Goal: Task Accomplishment & Management: Complete application form

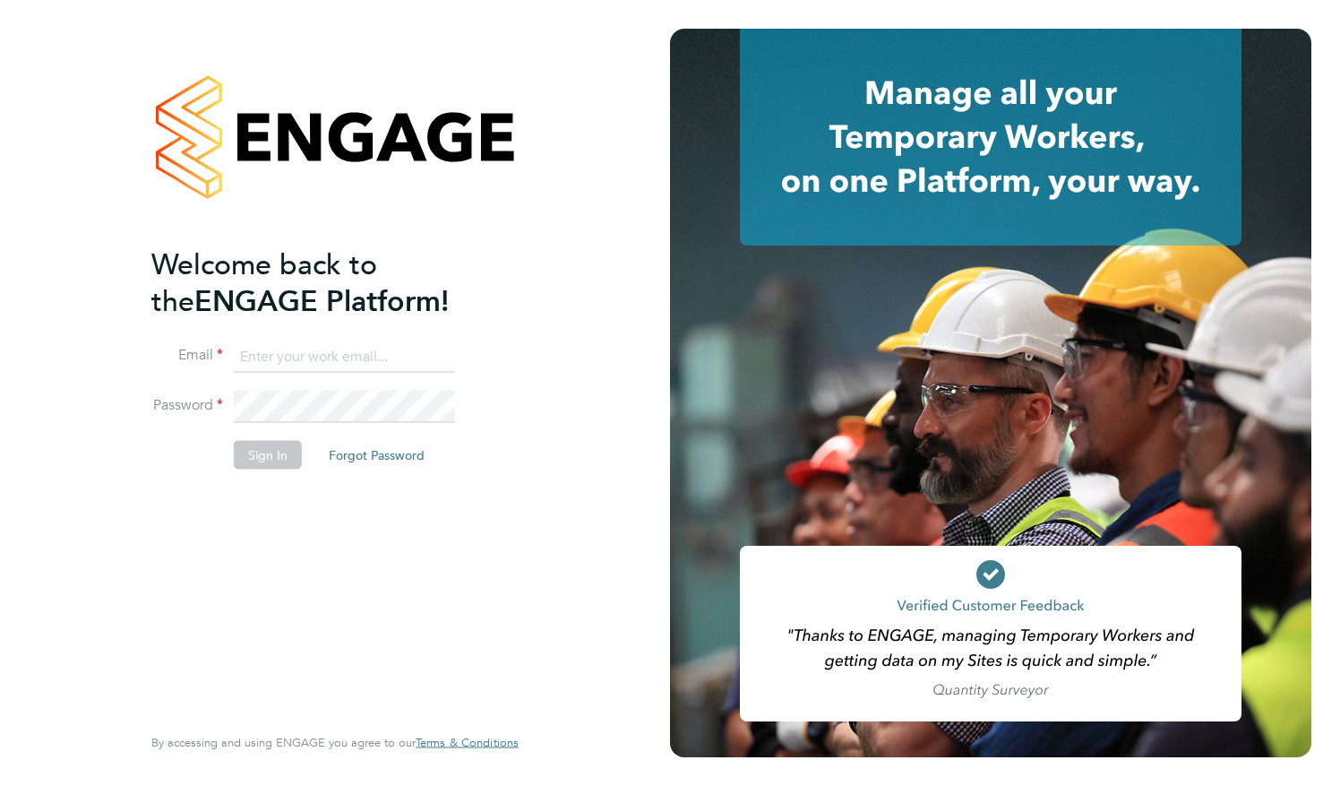
type input "alexrenniesnr@yahoo.co.uk"
click at [275, 453] on button "Sign In" at bounding box center [268, 454] width 68 height 29
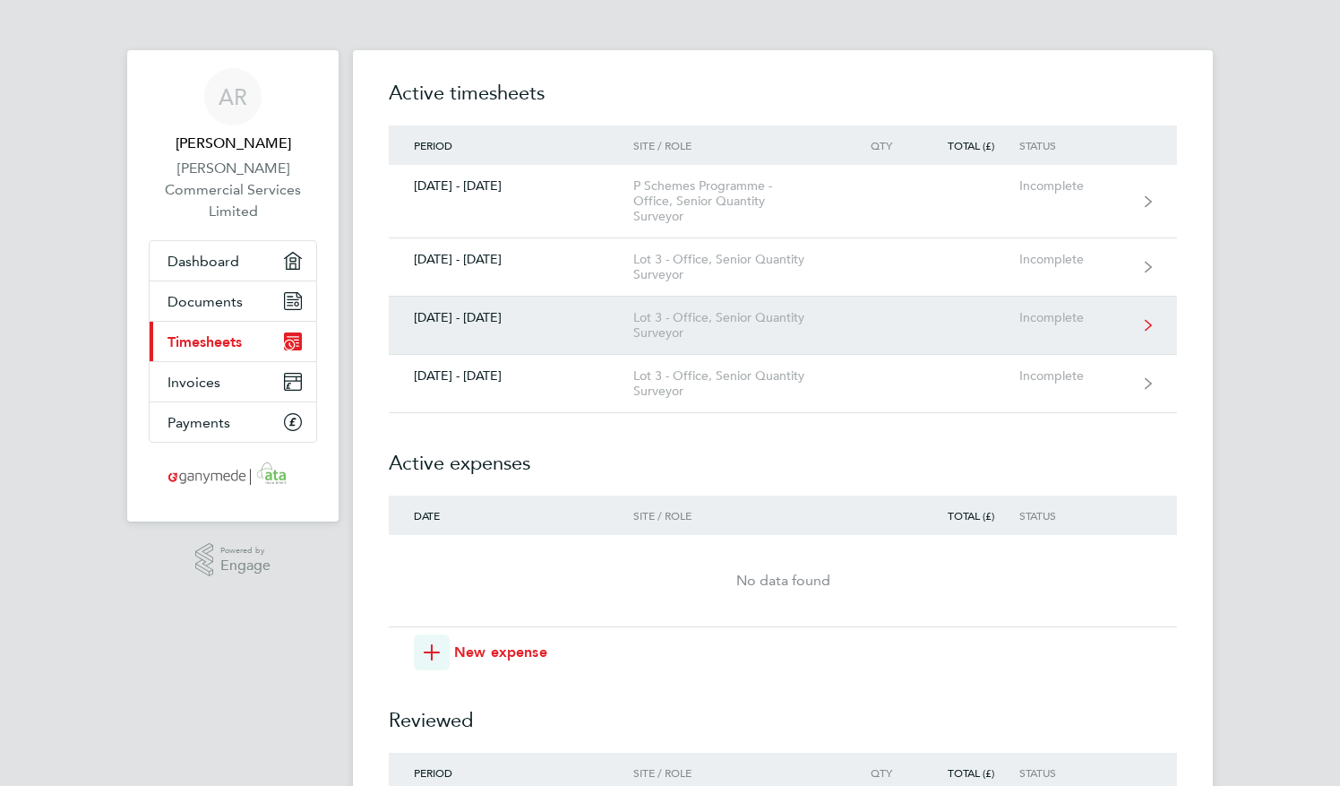
click at [611, 318] on div "[DATE] - [DATE]" at bounding box center [511, 317] width 245 height 15
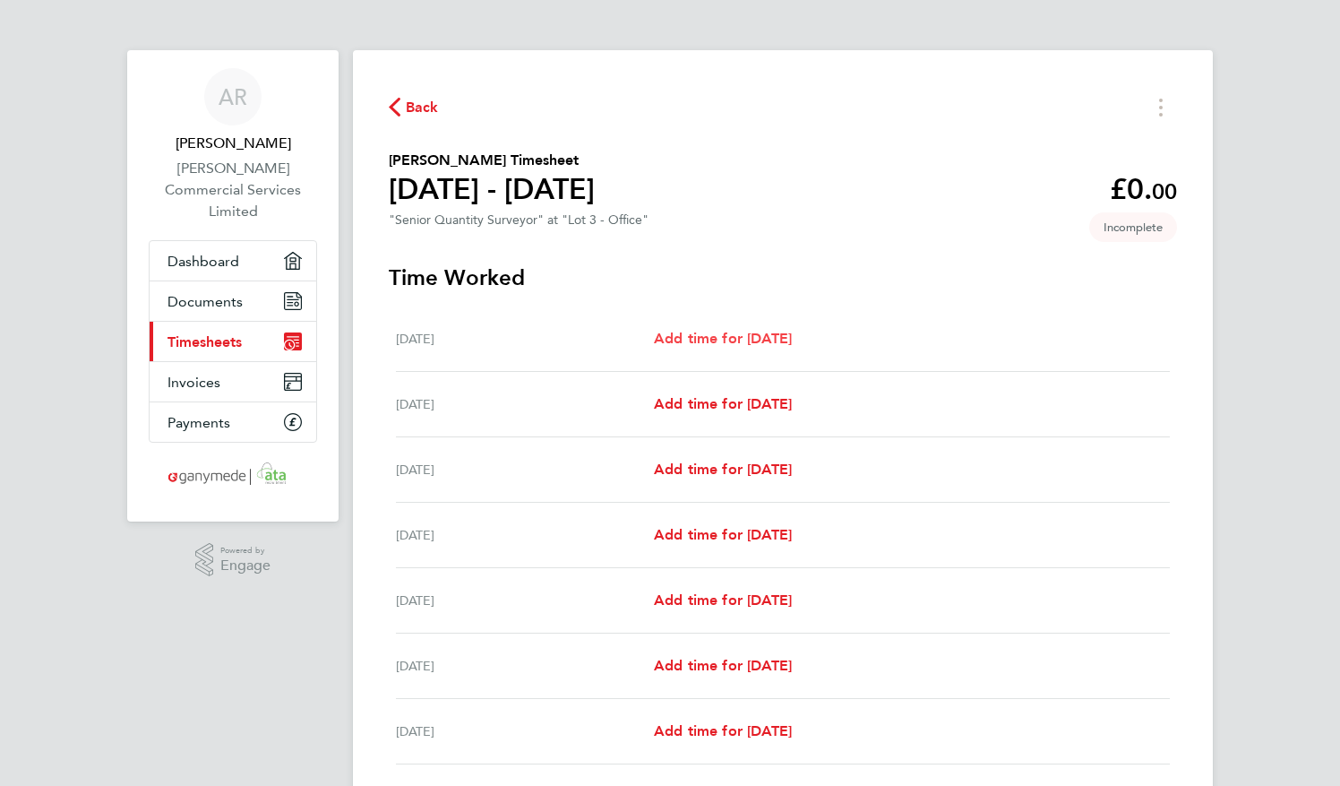
click at [784, 329] on link "Add time for [DATE]" at bounding box center [723, 339] width 138 height 22
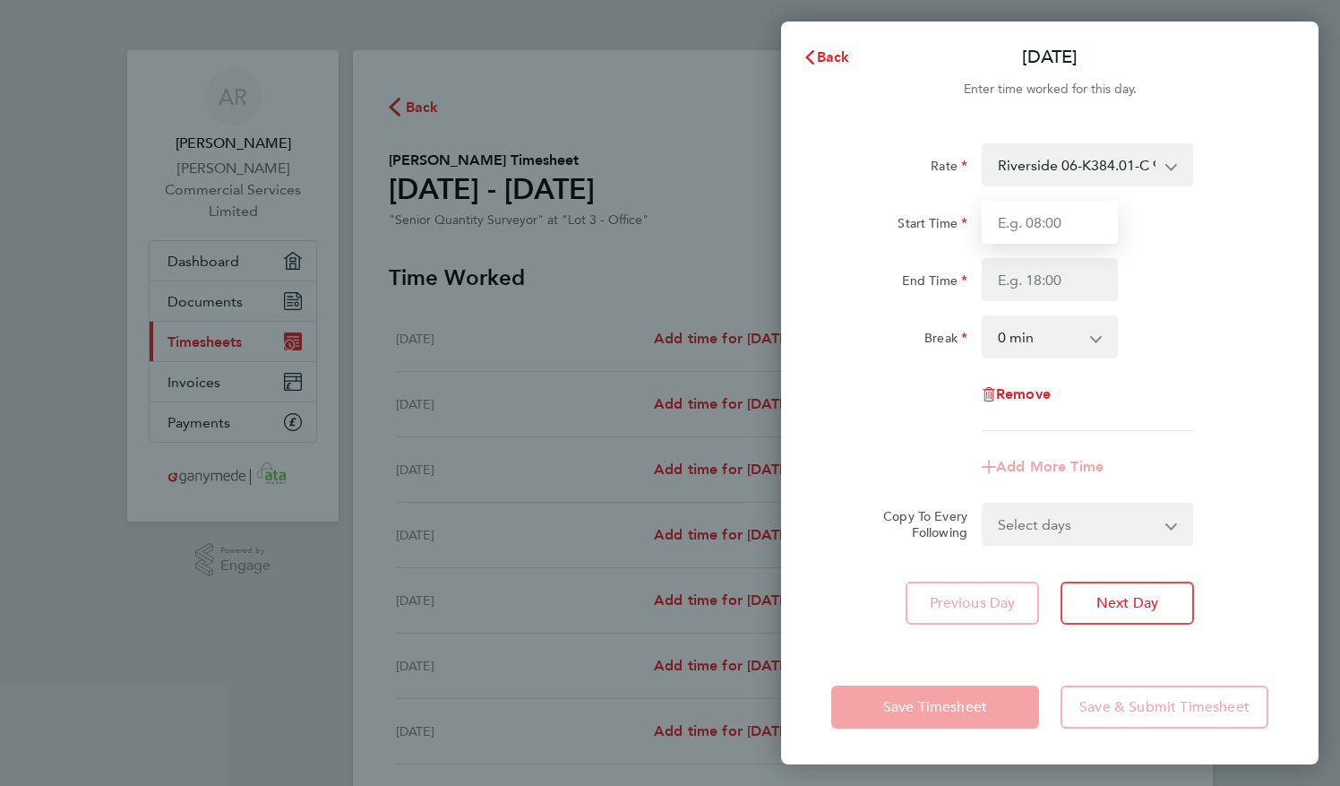
click at [1083, 220] on input "Start Time" at bounding box center [1050, 222] width 136 height 43
type input "08:30"
type input "17:00"
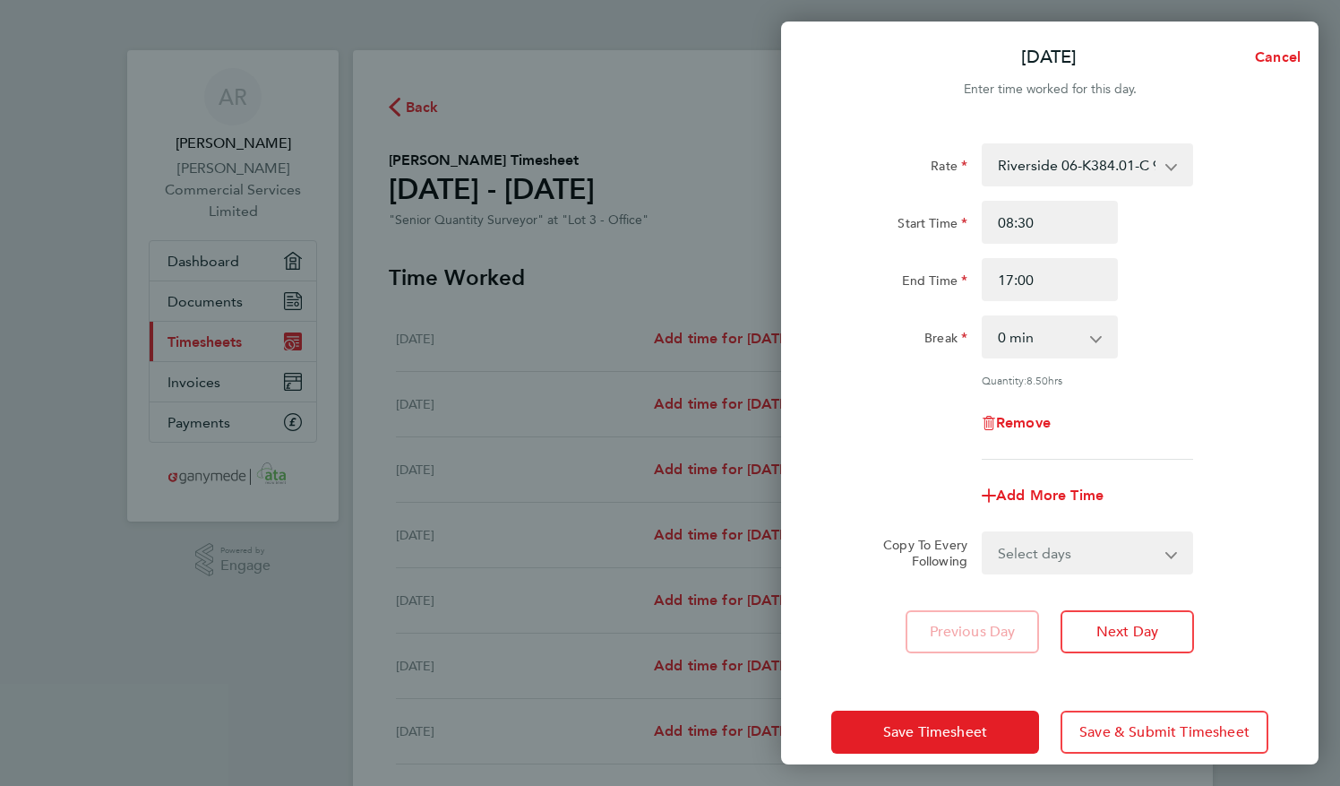
click at [1048, 344] on select "0 min 15 min 30 min 45 min 60 min 75 min 90 min" at bounding box center [1039, 336] width 111 height 39
select select "30"
click at [984, 317] on select "0 min 15 min 30 min 45 min 60 min 75 min 90 min" at bounding box center [1039, 336] width 111 height 39
click at [1171, 552] on select "Select days Day Weekday (Mon-Fri) Weekend (Sat-Sun) [DATE] [DATE] [DATE] [DATE]…" at bounding box center [1078, 552] width 188 height 39
select select "WEEKDAY"
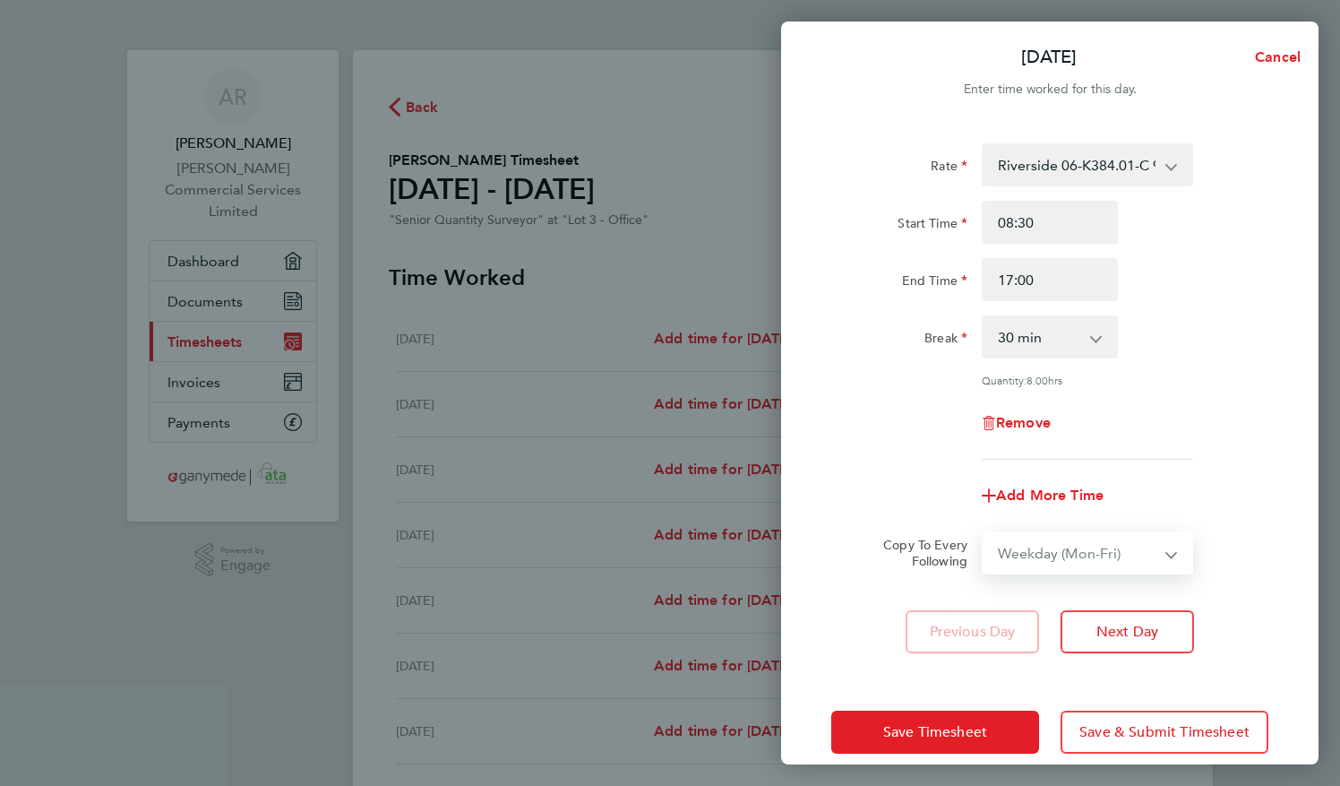
click at [984, 533] on select "Select days Day Weekday (Mon-Fri) Weekend (Sat-Sun) [DATE] [DATE] [DATE] [DATE]…" at bounding box center [1078, 552] width 188 height 39
select select "[DATE]"
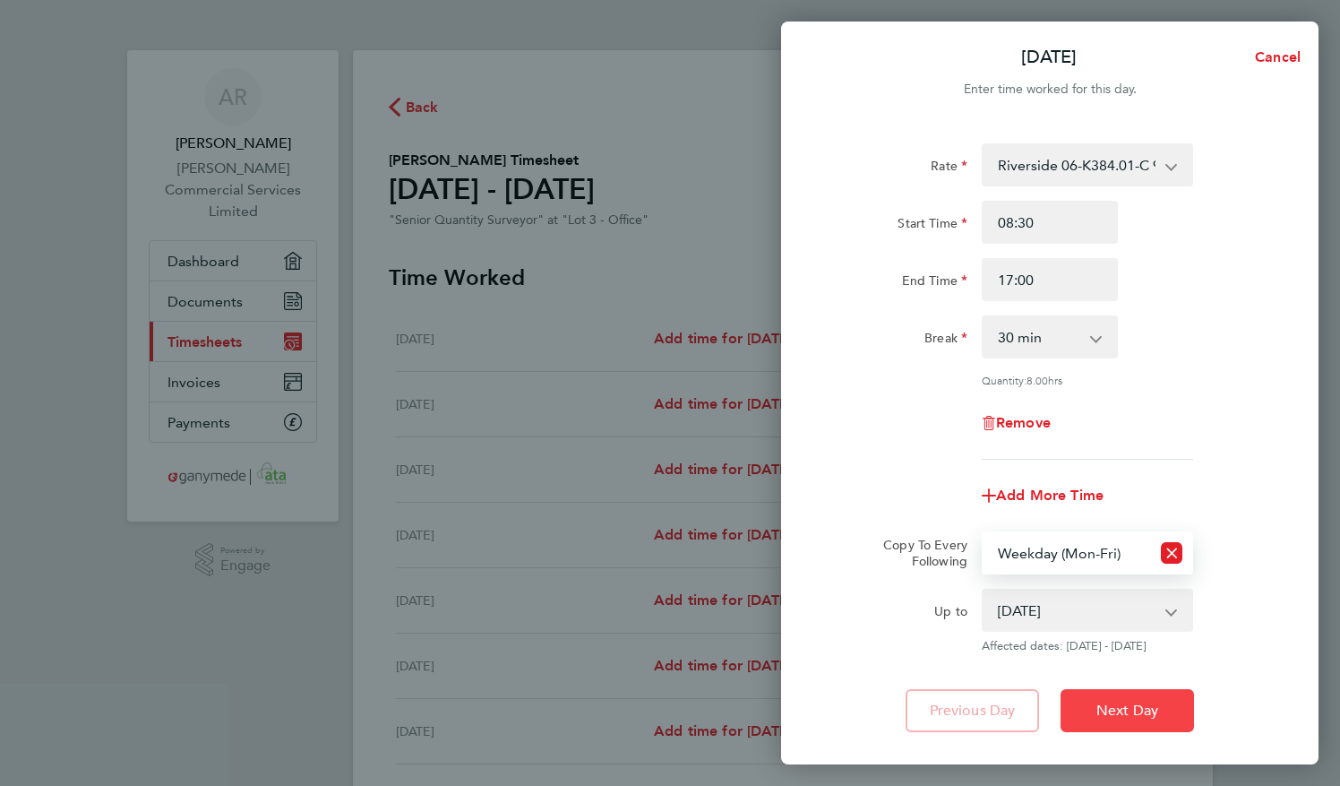
click at [1126, 725] on button "Next Day" at bounding box center [1128, 710] width 134 height 43
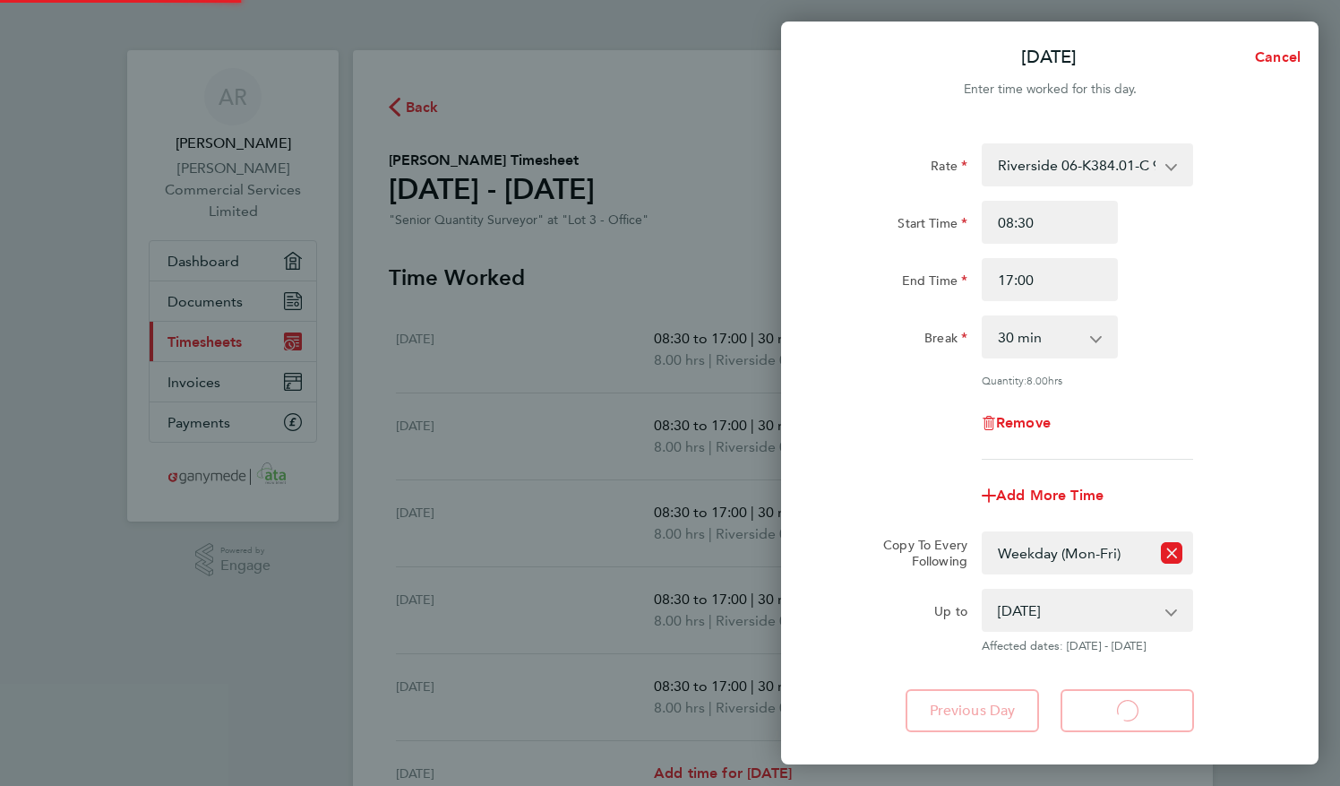
select select "30"
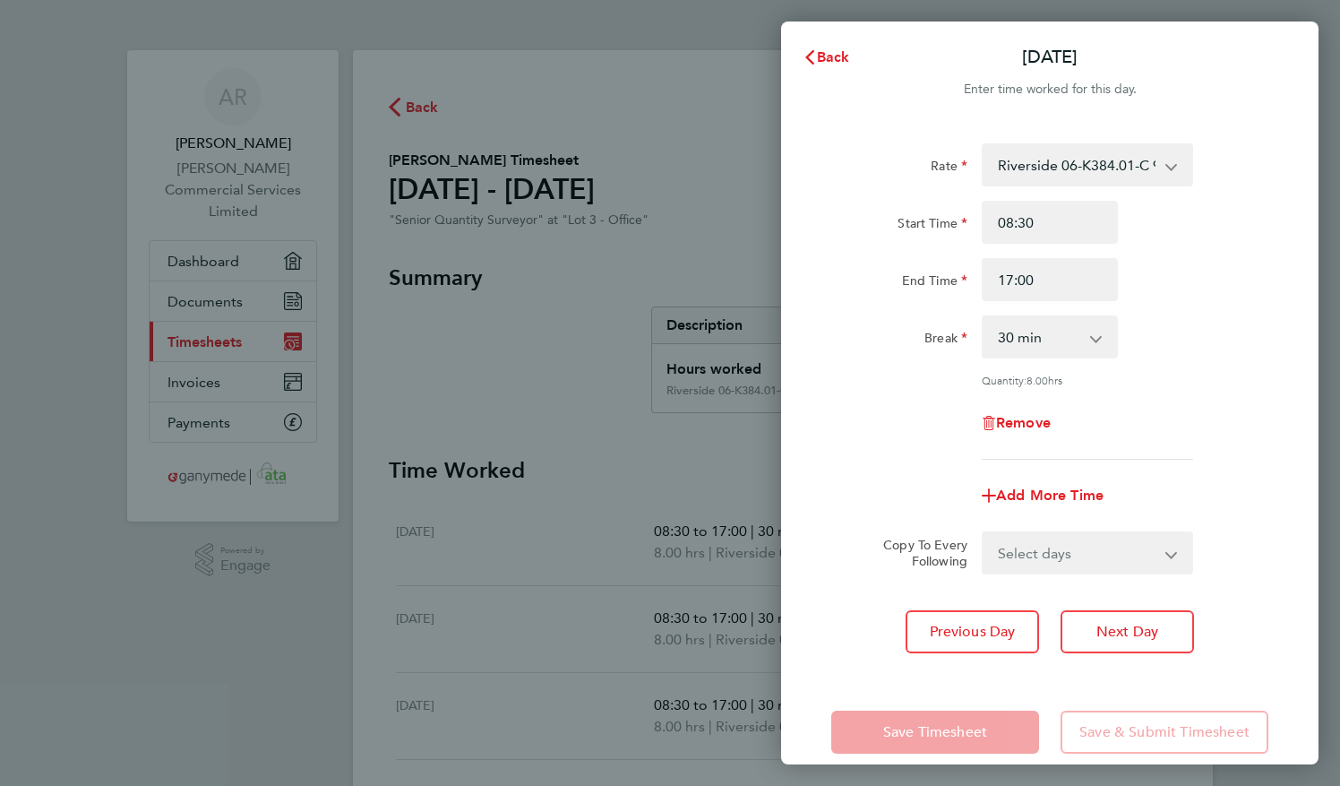
click at [600, 483] on div "Back [DATE] Enter time worked for this day. Rate Riverside 06-K384.01-C 9200060…" at bounding box center [670, 393] width 1340 height 786
click at [826, 56] on span "Back" at bounding box center [833, 56] width 33 height 17
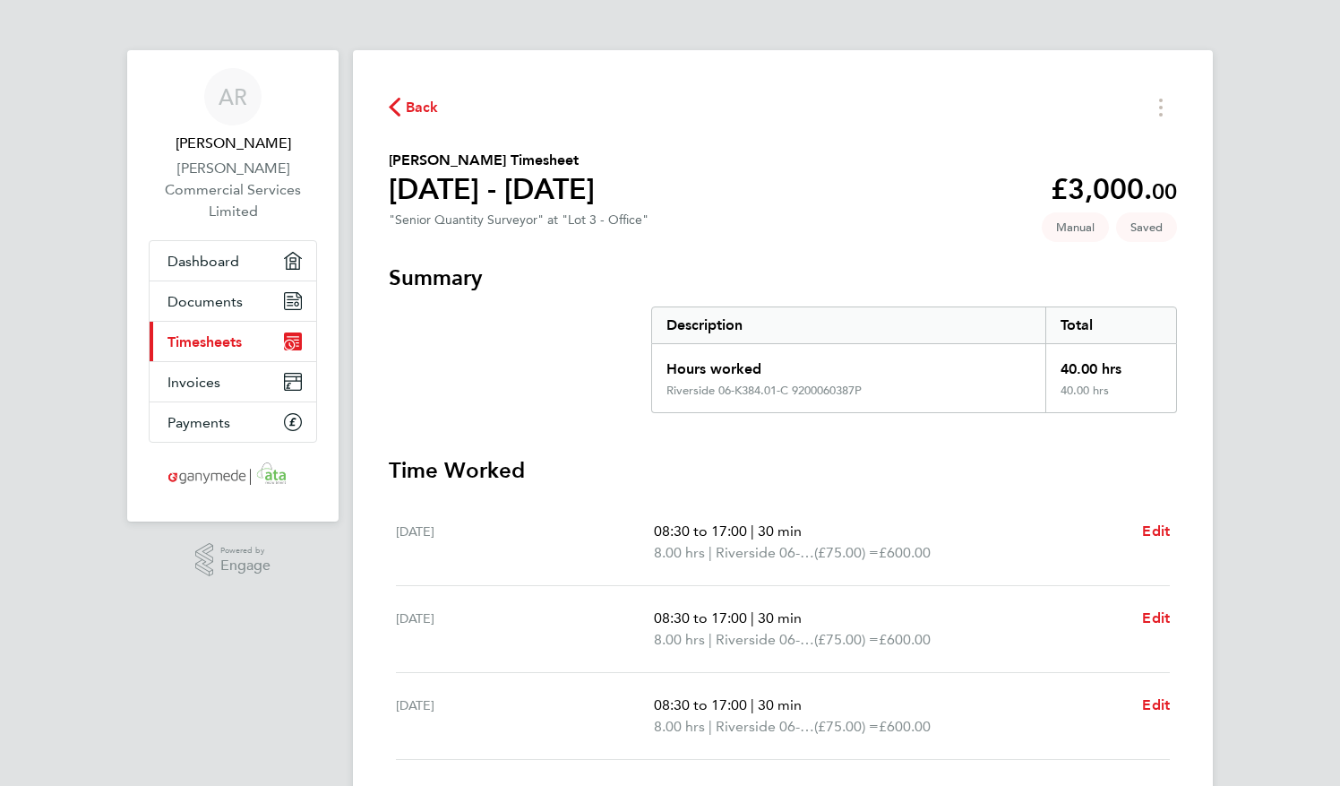
click at [1032, 514] on div "[DATE] 08:30 to 17:00 | 30 min 8.00 hrs | [GEOGRAPHIC_DATA] 06-K384.01-C 920006…" at bounding box center [783, 542] width 774 height 87
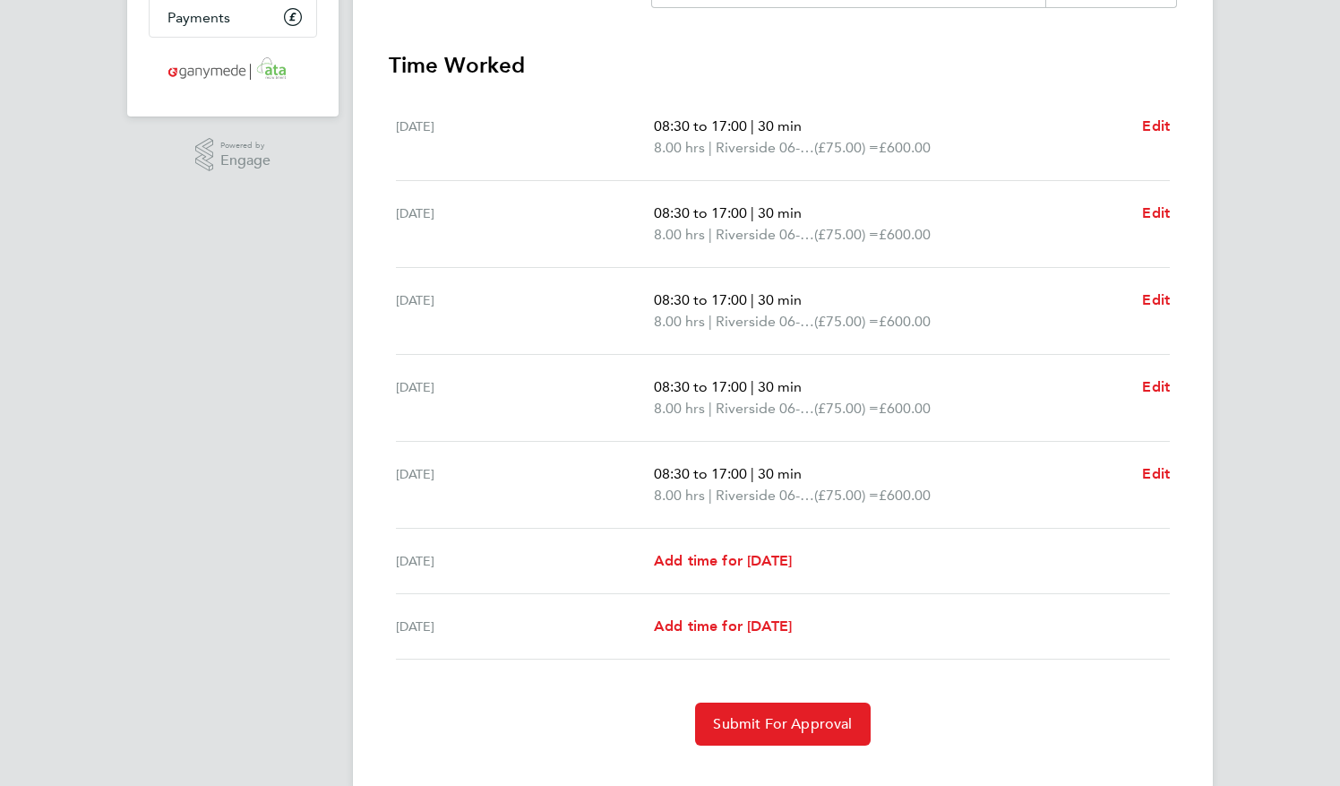
scroll to position [434, 0]
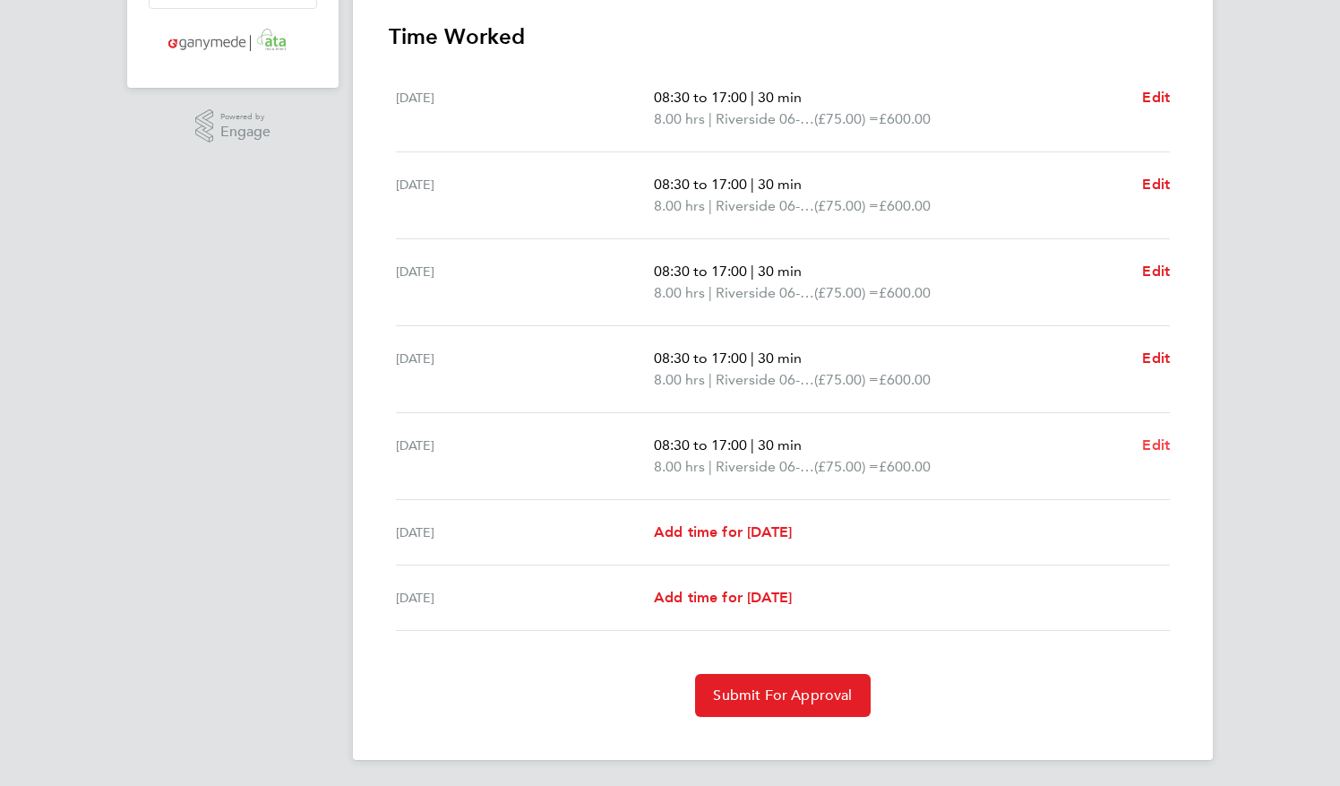
click at [1167, 451] on span "Edit" at bounding box center [1156, 444] width 28 height 17
select select "30"
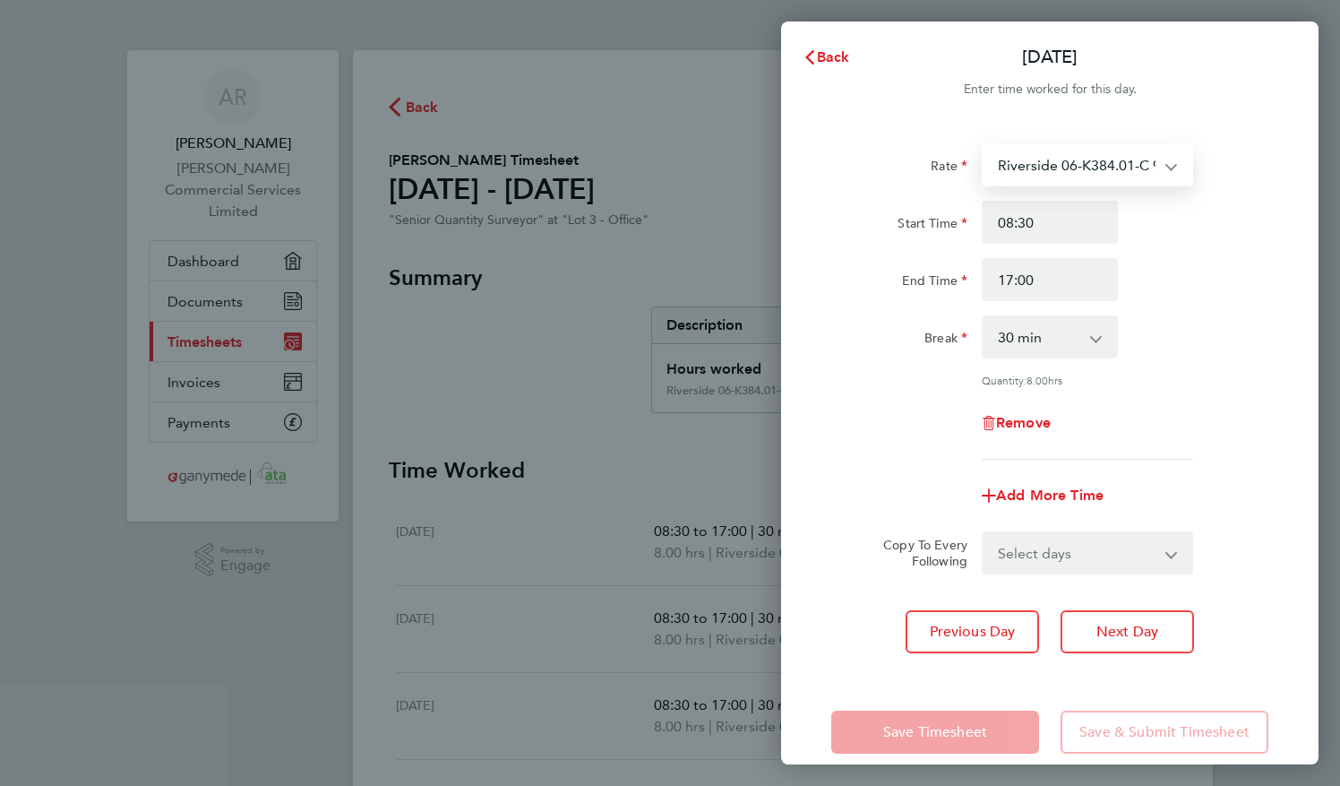
click at [1146, 168] on select "Riverside 06-K384.01-C 9200060387P - 75.00 Burstow Flow 03-J991.01-C 9200020191…" at bounding box center [1077, 164] width 186 height 39
select select "30"
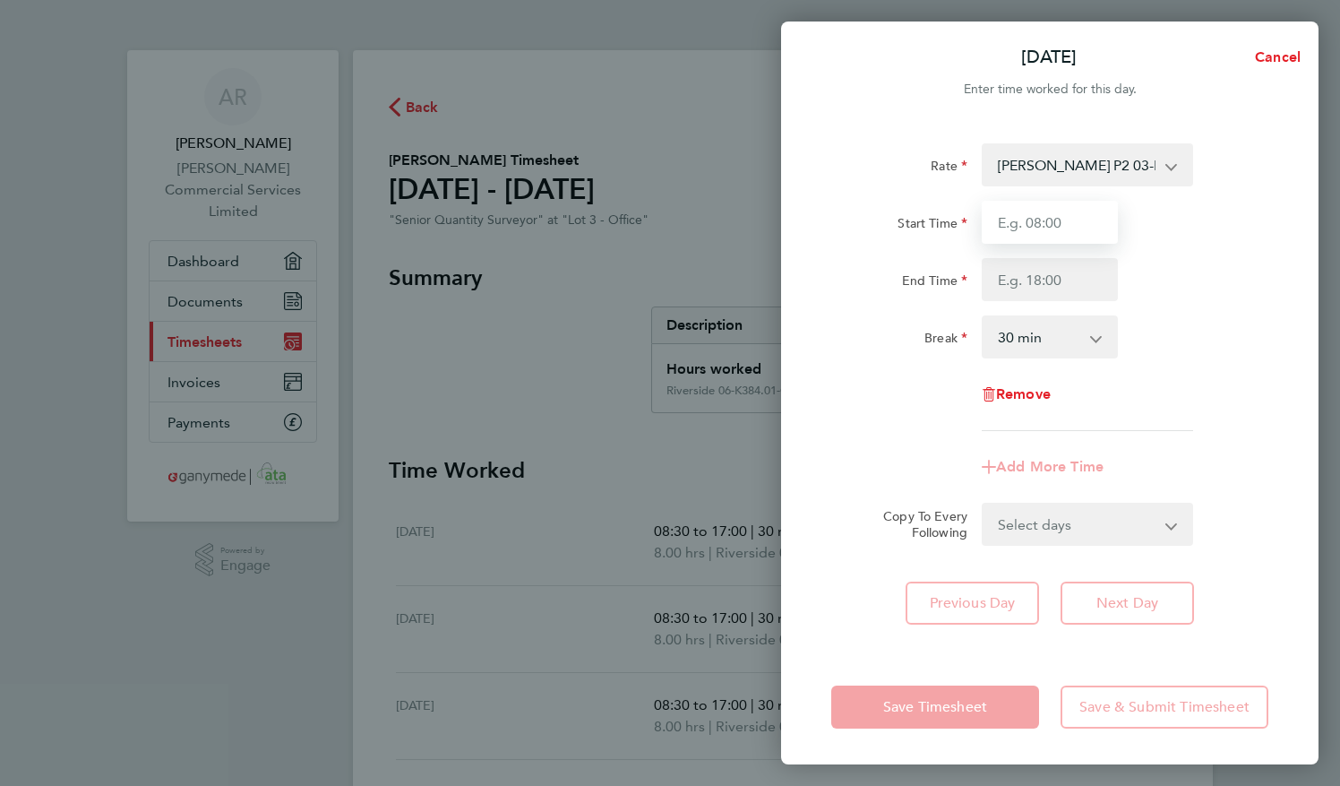
click at [1078, 225] on input "Start Time" at bounding box center [1050, 222] width 136 height 43
type input "08:30"
click at [1066, 283] on input "End Time" at bounding box center [1050, 279] width 136 height 43
type input "17:00"
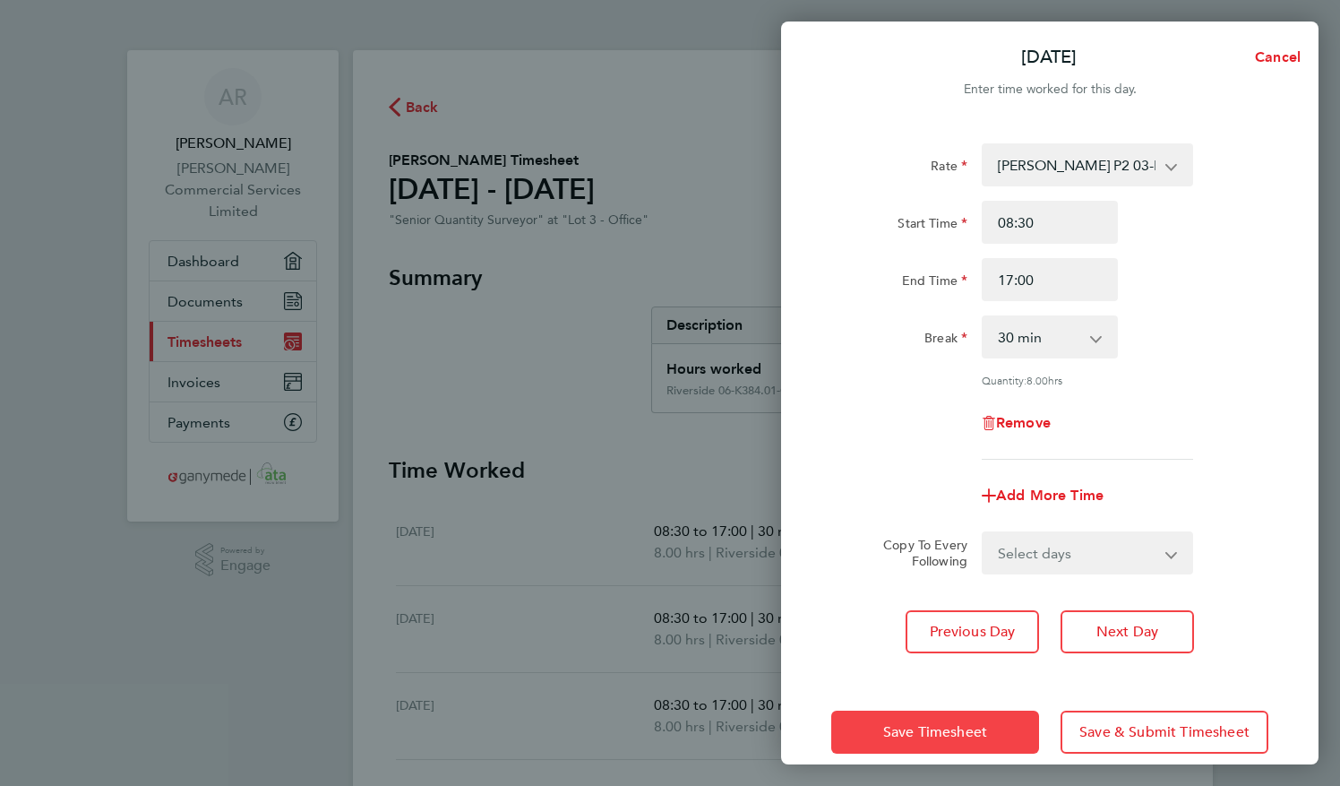
click at [962, 737] on span "Save Timesheet" at bounding box center [935, 732] width 104 height 18
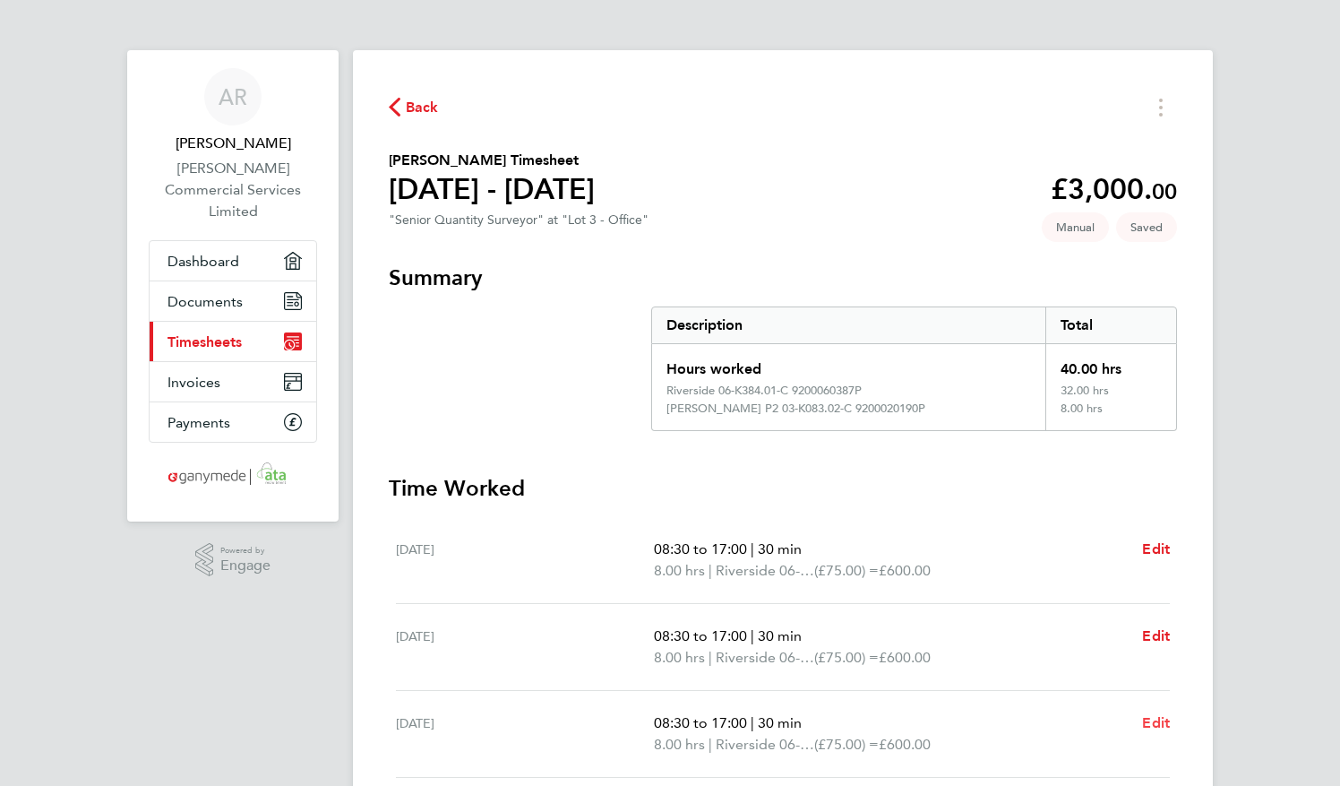
click at [1145, 712] on link "Edit" at bounding box center [1156, 723] width 28 height 22
select select "30"
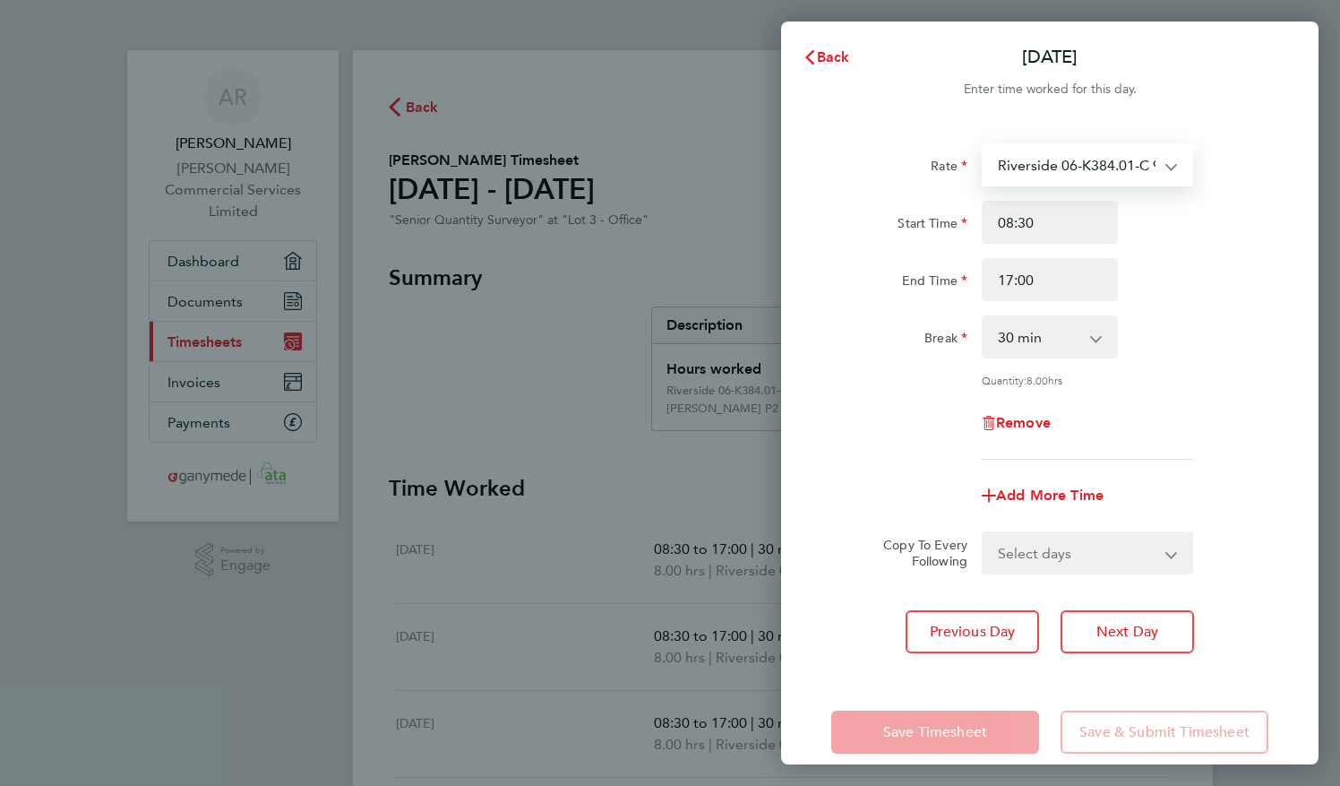
click at [1164, 172] on select "Riverside 06-K384.01-C 9200060387P - 75.00 Burstow Flow 03-J991.01-C 9200020191…" at bounding box center [1077, 164] width 186 height 39
select select "30"
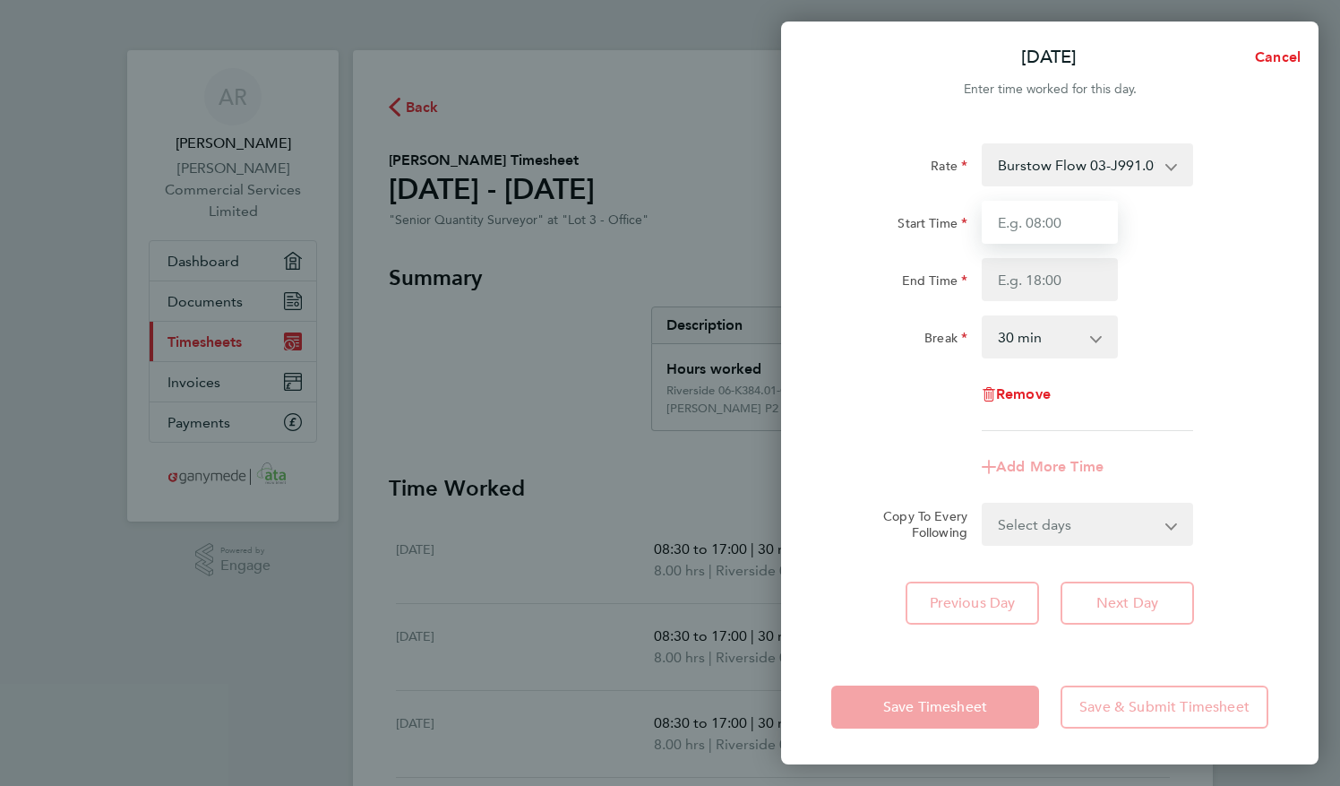
click at [1049, 224] on input "Start Time" at bounding box center [1050, 222] width 136 height 43
type input "08:30"
click at [1030, 288] on input "End Time" at bounding box center [1050, 279] width 136 height 43
type input "17:00"
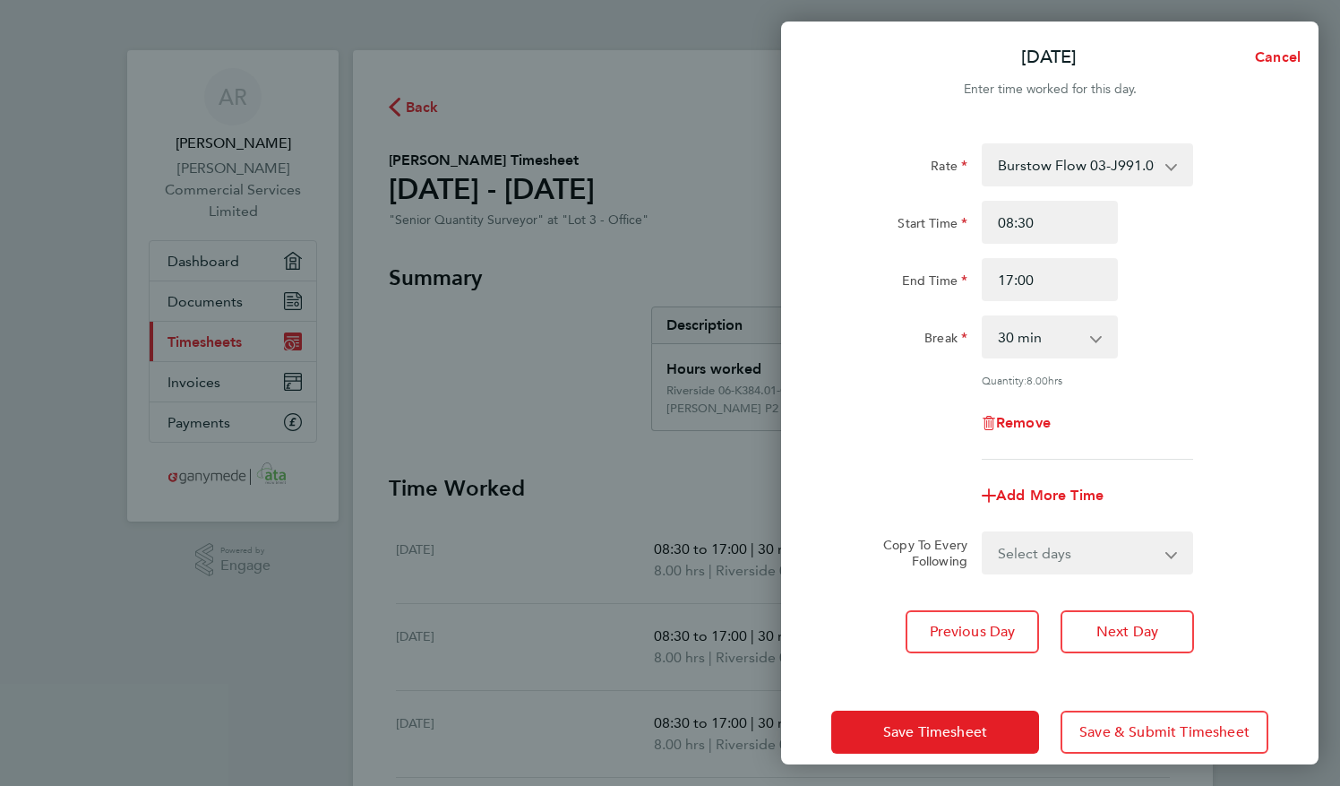
click at [879, 547] on label "Copy To Every Following" at bounding box center [918, 553] width 99 height 32
click at [984, 547] on select "Select days Day Weekday (Mon-Fri) Weekend (Sat-Sun) [DATE] [DATE] [DATE] [DATE]" at bounding box center [1078, 552] width 188 height 39
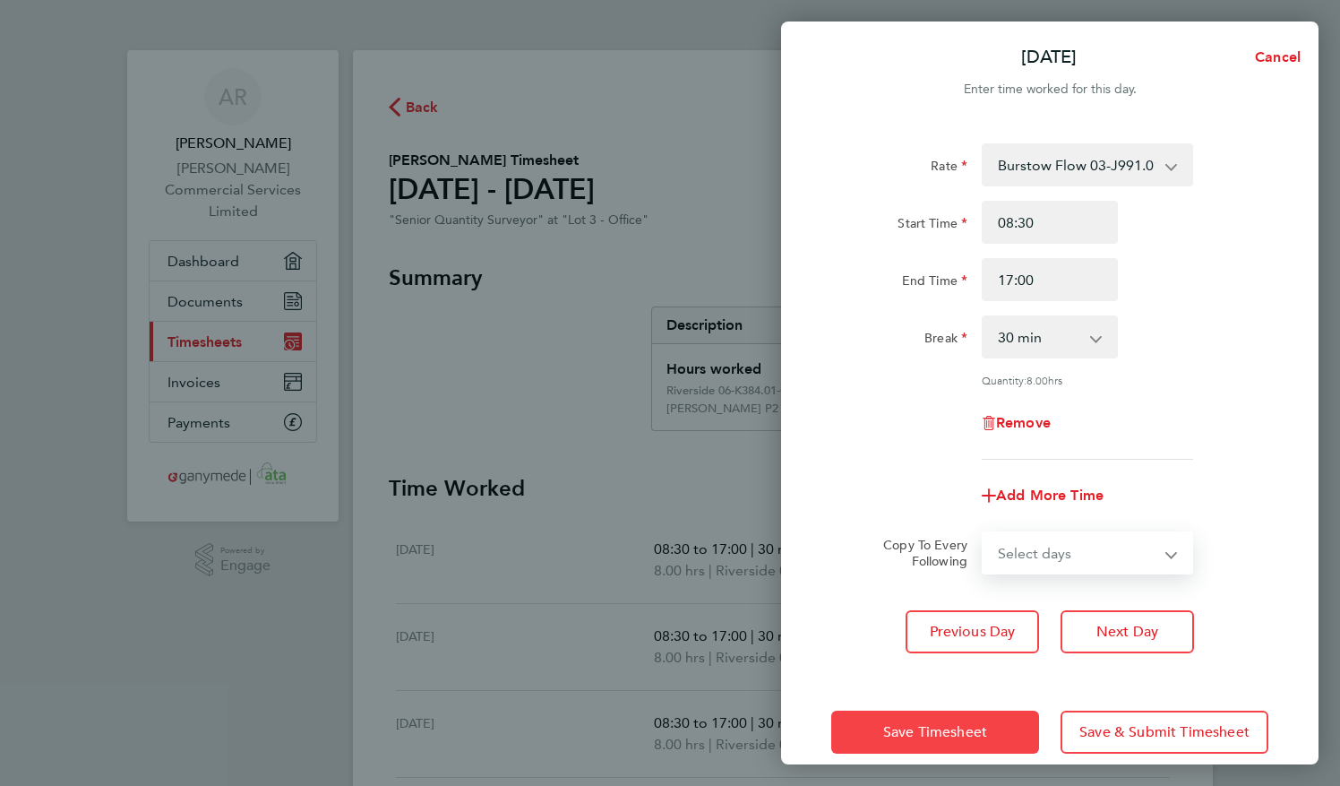
click at [944, 742] on button "Save Timesheet" at bounding box center [936, 732] width 208 height 43
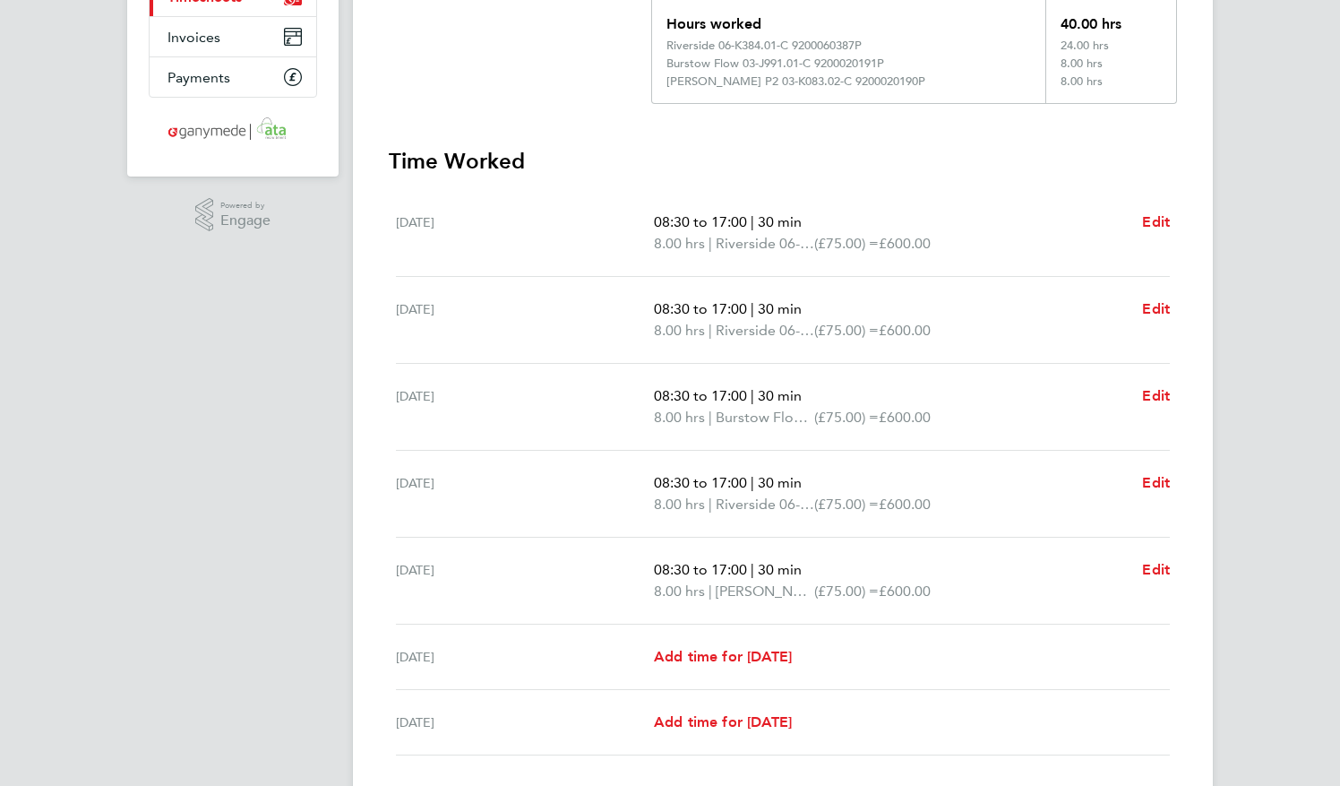
scroll to position [357, 0]
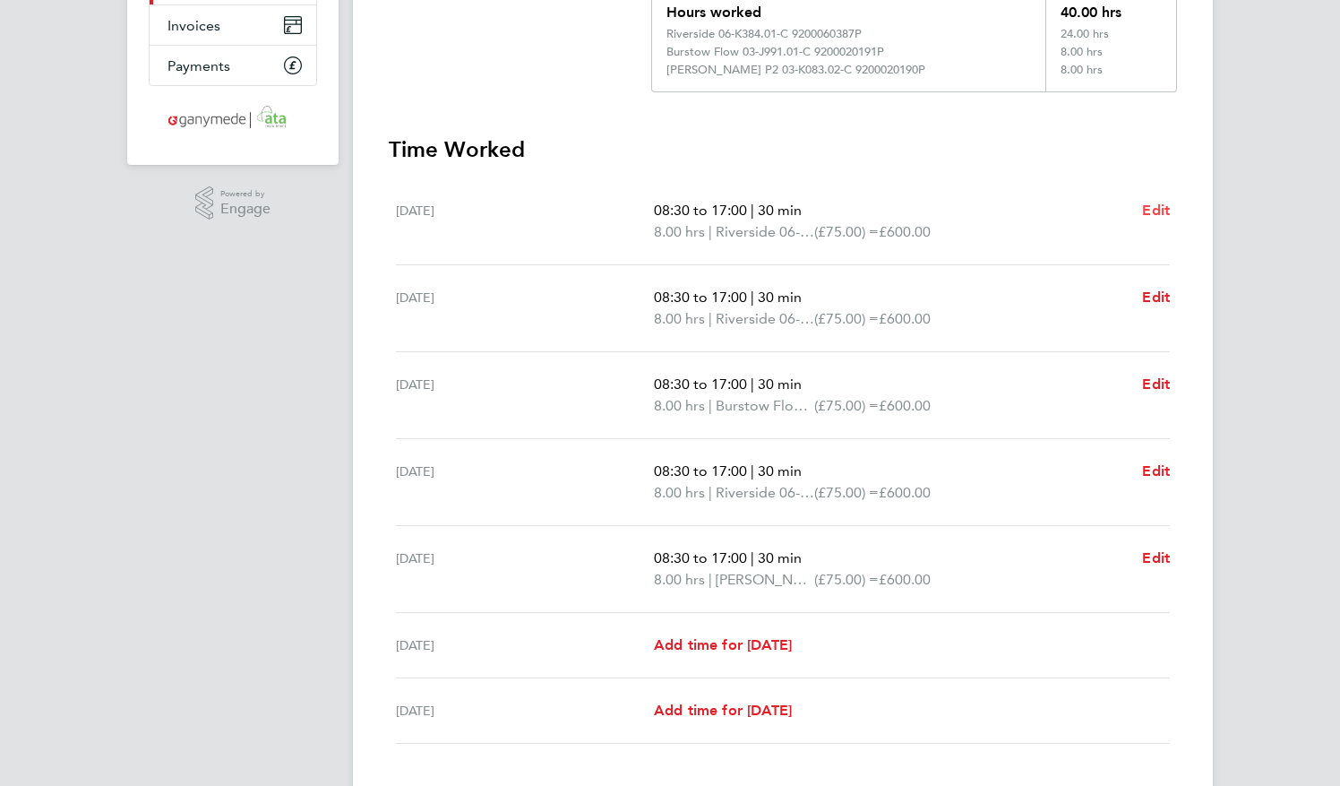
click at [1158, 211] on span "Edit" at bounding box center [1156, 210] width 28 height 17
select select "30"
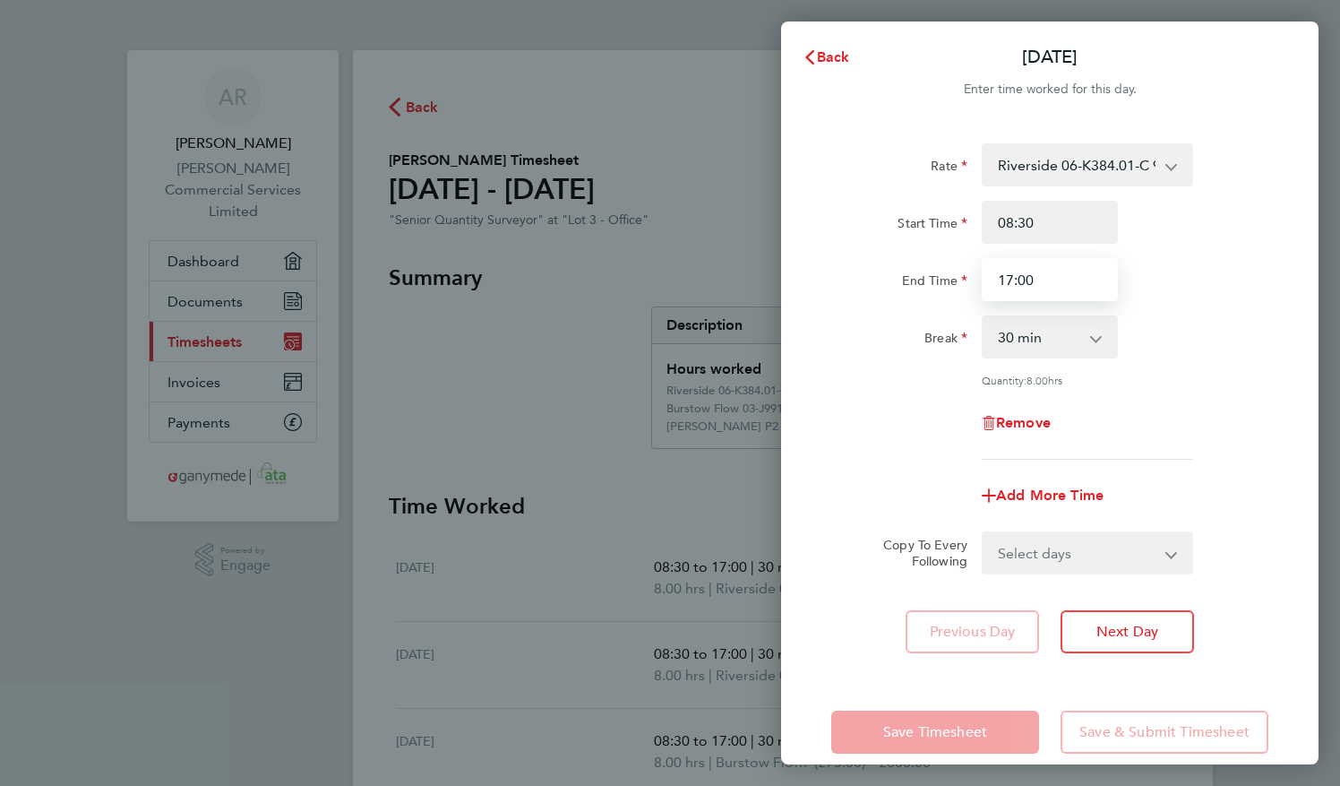
click at [1063, 281] on input "17:00" at bounding box center [1050, 279] width 136 height 43
click at [1089, 339] on select "0 min 15 min 30 min 45 min 60 min 75 min 90 min" at bounding box center [1039, 336] width 111 height 39
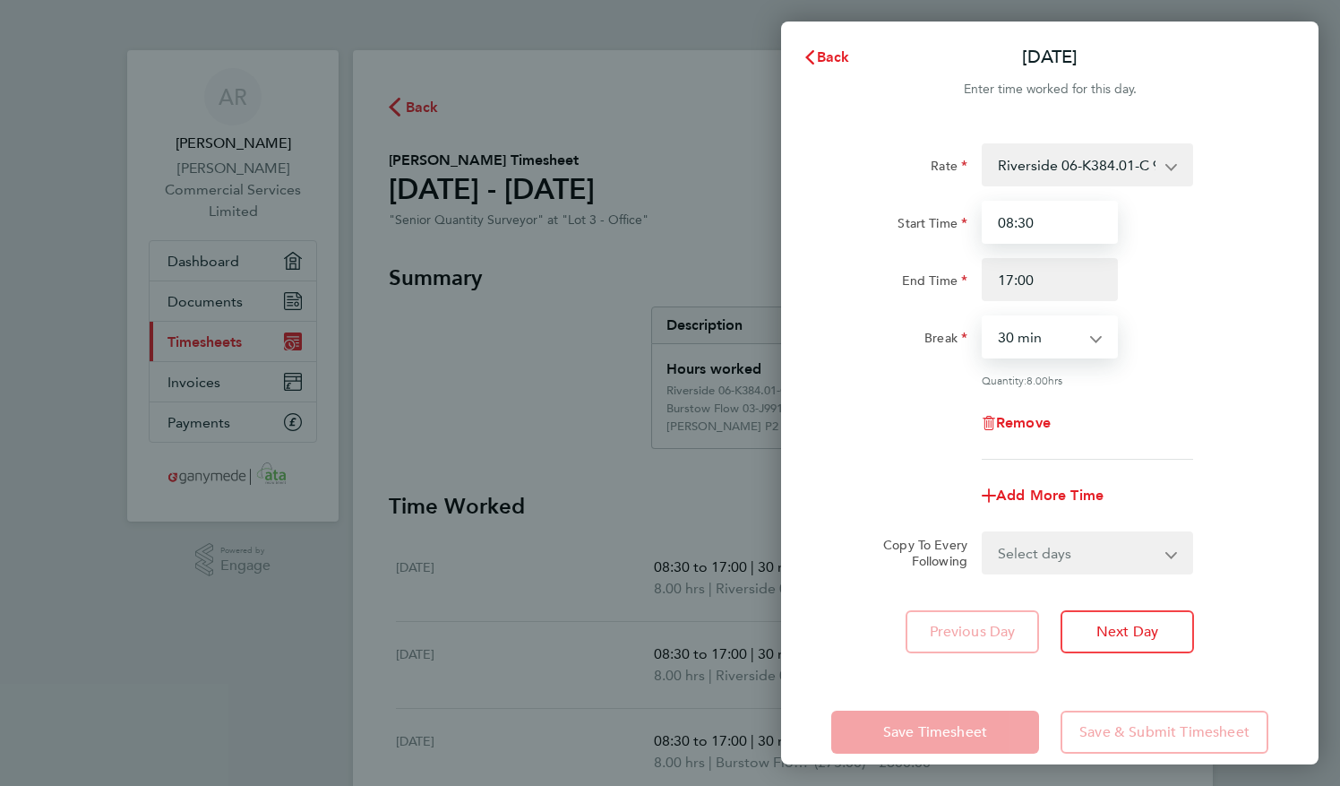
click at [1025, 219] on input "08:30" at bounding box center [1050, 222] width 136 height 43
click at [1057, 228] on input "08:30" at bounding box center [1050, 222] width 136 height 43
click at [1170, 174] on app-icon-cross-button at bounding box center [1181, 164] width 22 height 39
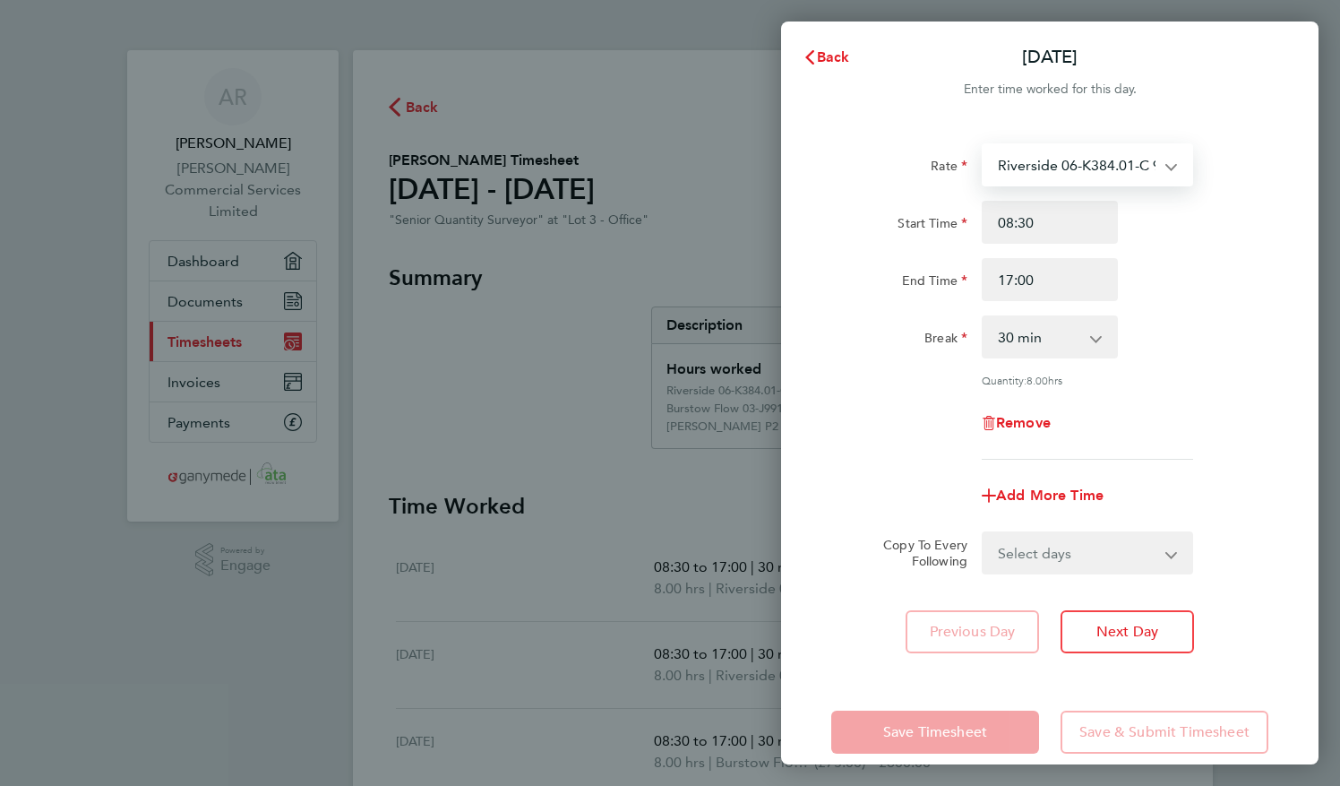
click at [1167, 167] on select "Riverside 06-K384.01-C 9200060387P - 75.00 Burstow Flow 03-J991.01-C 9200020191…" at bounding box center [1077, 164] width 186 height 39
select select "30"
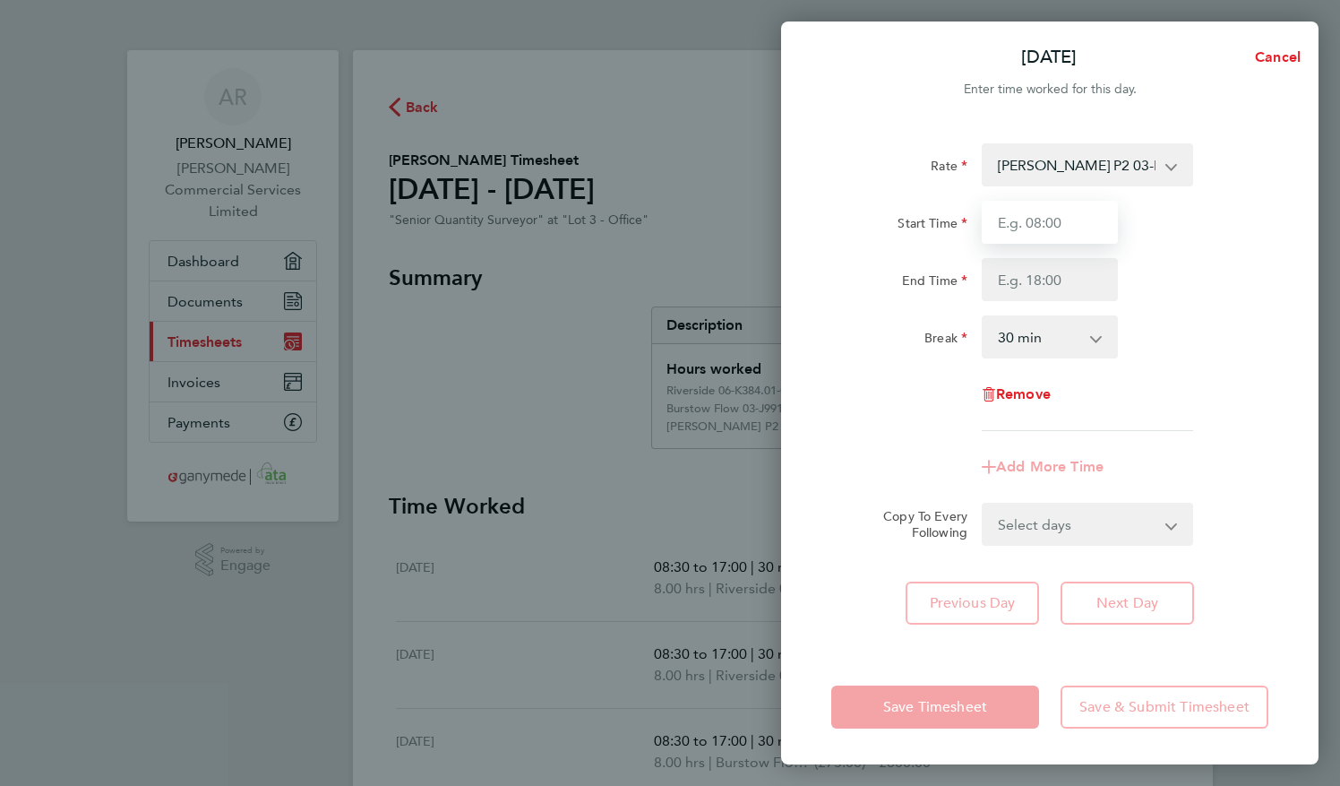
click at [1048, 215] on input "Start Time" at bounding box center [1050, 222] width 136 height 43
type input "08:30"
click at [1063, 287] on input "End Time" at bounding box center [1050, 279] width 136 height 43
type input "17:00"
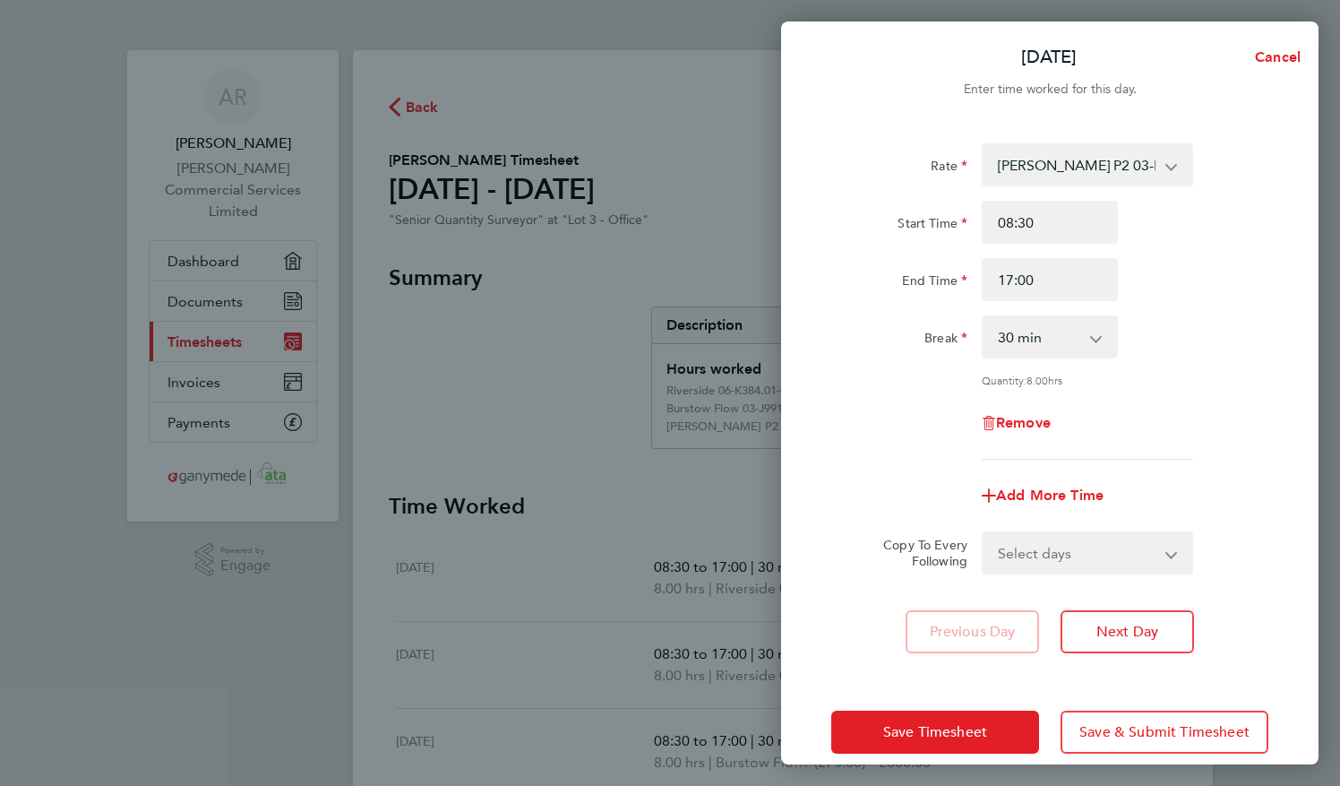
click at [1158, 441] on app-timesheet-line-form-group "Rate [PERSON_NAME] P2 03-K083.02-C 9200020190P - 75.00 Burstow Flow 03-J991.01-…" at bounding box center [1050, 330] width 437 height 374
click at [950, 738] on button "Save Timesheet" at bounding box center [936, 732] width 208 height 43
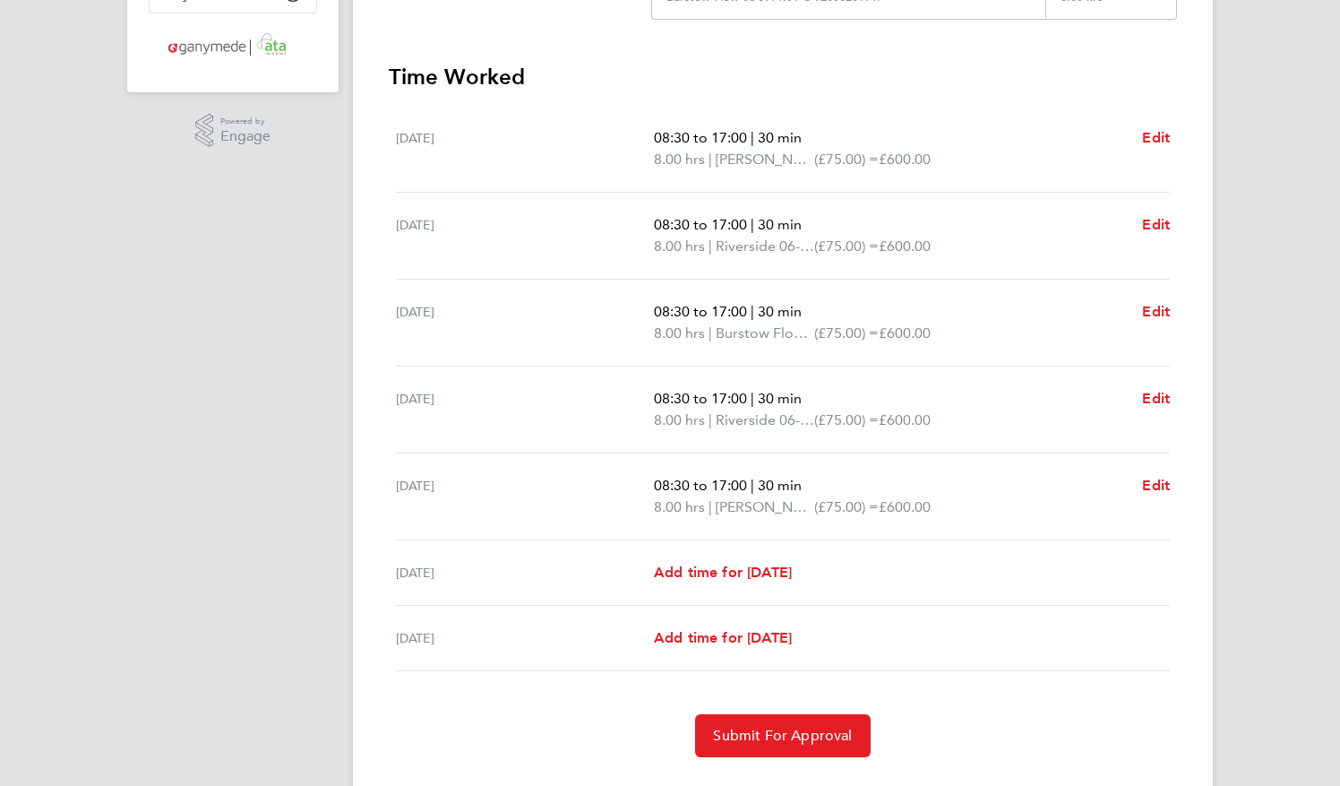
scroll to position [470, 0]
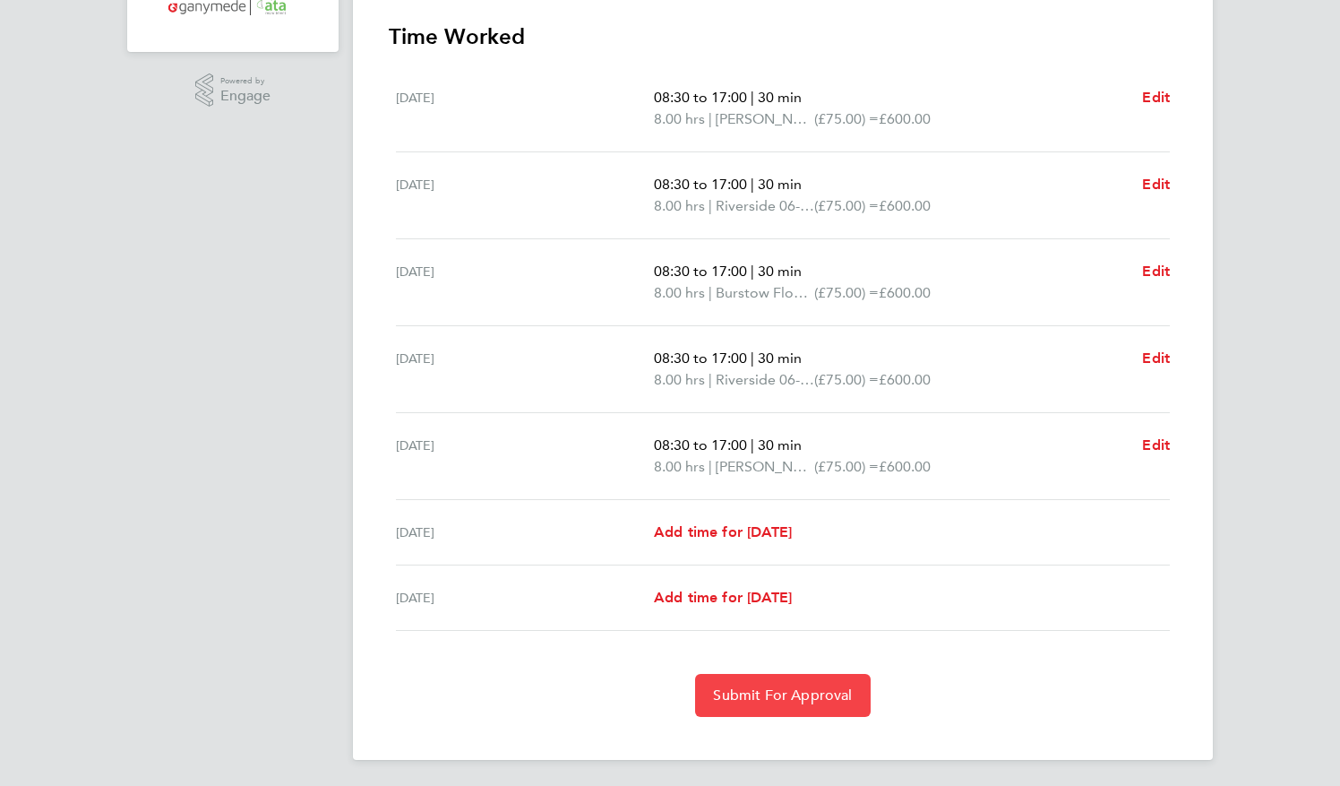
click at [778, 692] on span "Submit For Approval" at bounding box center [782, 695] width 139 height 18
